Goal: Task Accomplishment & Management: Manage account settings

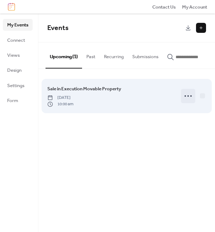
click at [184, 97] on circle at bounding box center [184, 95] width 1 height 1
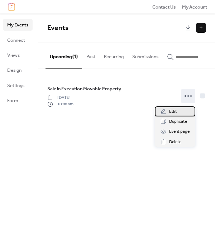
click at [170, 110] on span "Edit" at bounding box center [173, 111] width 8 height 7
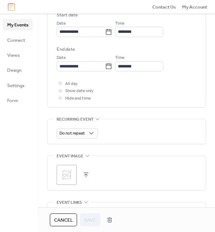
scroll to position [250, 0]
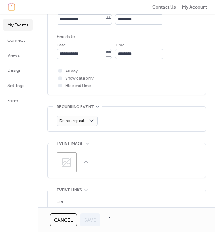
click at [84, 160] on button "button" at bounding box center [86, 163] width 10 height 10
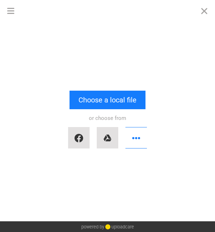
scroll to position [0, 0]
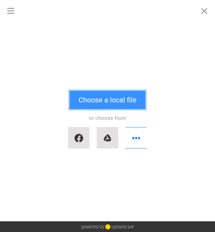
click at [114, 100] on button "Choose a local file" at bounding box center [107, 100] width 76 height 19
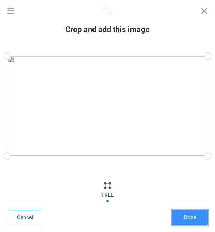
click at [193, 216] on button "Done" at bounding box center [190, 217] width 36 height 15
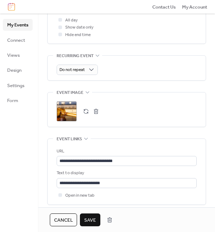
click at [88, 222] on span "Save" at bounding box center [90, 220] width 12 height 7
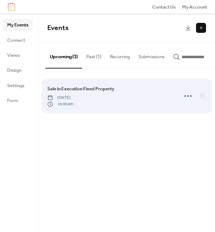
click at [104, 90] on span "Sale in Execution Fixed Property" at bounding box center [80, 88] width 67 height 7
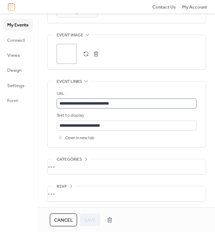
scroll to position [359, 0]
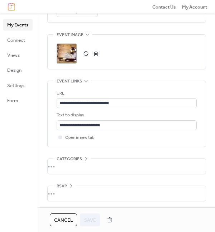
click at [86, 81] on div "•••" at bounding box center [127, 81] width 158 height 1
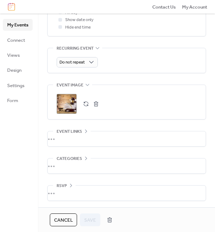
click at [86, 132] on div "•••" at bounding box center [127, 139] width 158 height 15
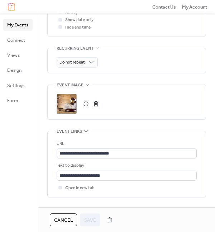
scroll to position [359, 0]
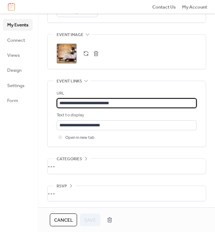
drag, startPoint x: 137, startPoint y: 101, endPoint x: -21, endPoint y: 111, distance: 159.0
click at [0, 111] on html "**********" at bounding box center [107, 116] width 215 height 232
click at [87, 220] on span "Save" at bounding box center [90, 220] width 12 height 7
